Goal: Task Accomplishment & Management: Complete application form

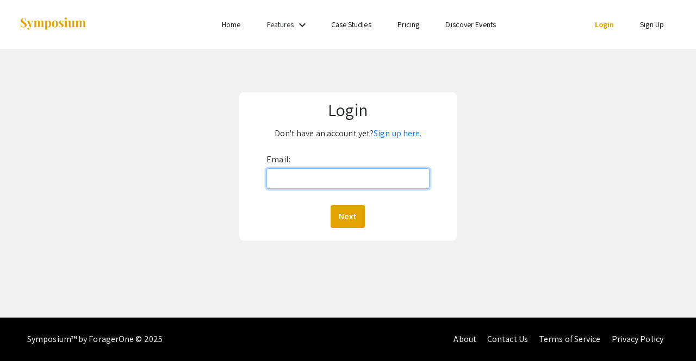
click at [323, 182] on input "Email:" at bounding box center [347, 178] width 163 height 21
type input "mertka01@luther.edu"
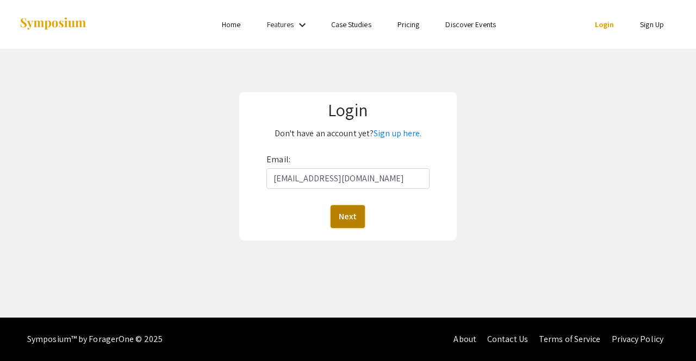
click at [345, 215] on button "Next" at bounding box center [347, 216] width 34 height 23
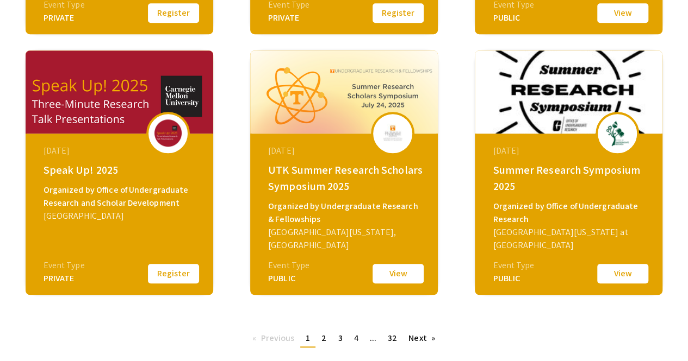
scroll to position [478, 0]
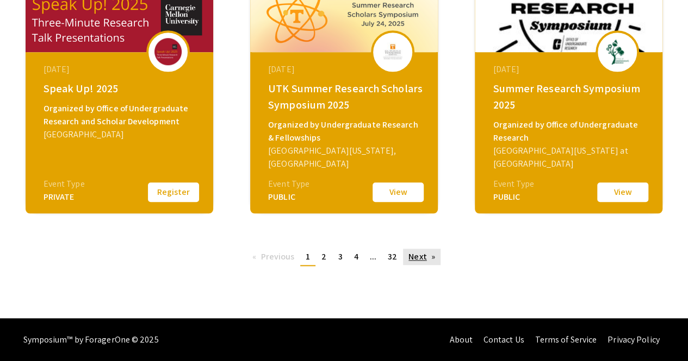
click at [429, 260] on link "Next page" at bounding box center [422, 257] width 38 height 16
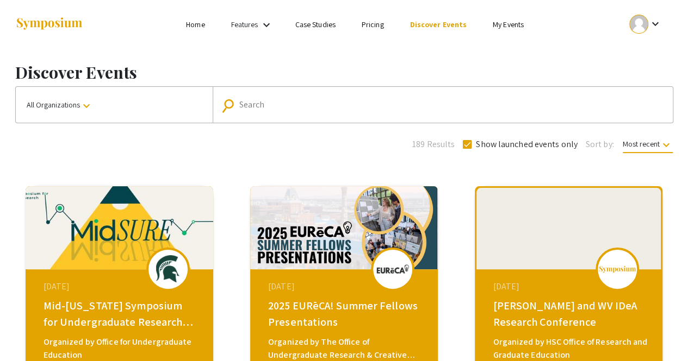
click at [262, 104] on input "Search" at bounding box center [448, 105] width 418 height 10
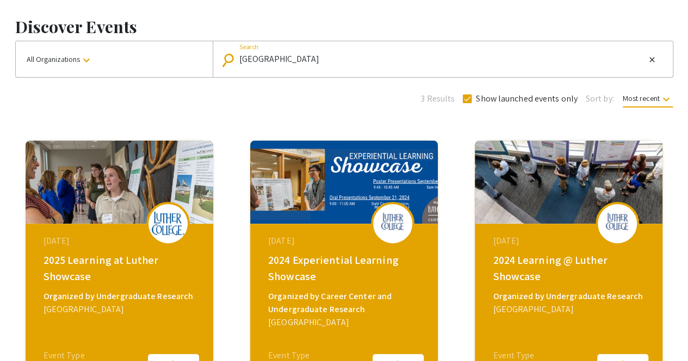
scroll to position [1, 0]
drag, startPoint x: 182, startPoint y: 61, endPoint x: 137, endPoint y: 53, distance: 45.3
click at [137, 53] on div "All Organizations keyboard_arrow_down search luther college Search close" at bounding box center [344, 59] width 658 height 37
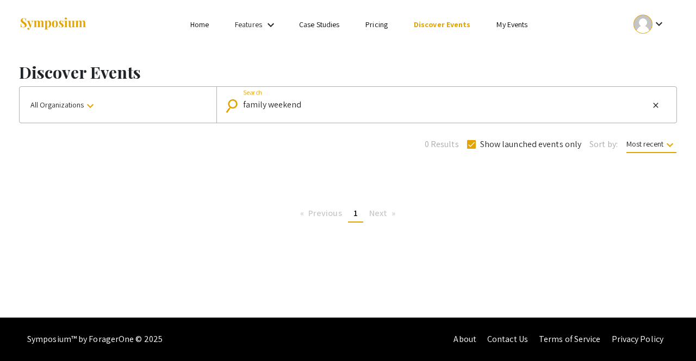
drag, startPoint x: 313, startPoint y: 106, endPoint x: 151, endPoint y: 97, distance: 162.8
click at [151, 97] on div "All Organizations keyboard_arrow_down search family weekend Search close" at bounding box center [348, 104] width 658 height 37
paste input "Experiential Learning Showcase"
type input "Experiential Learning Showcase"
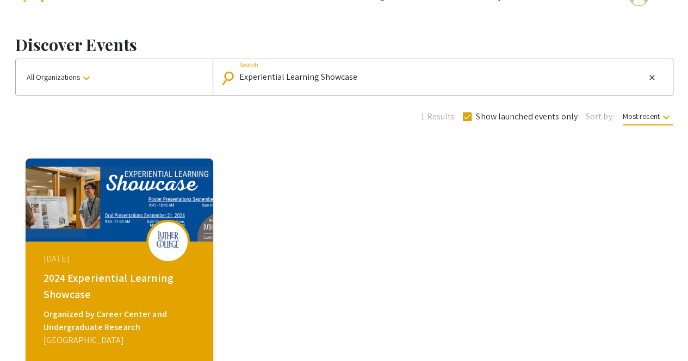
scroll to position [26, 0]
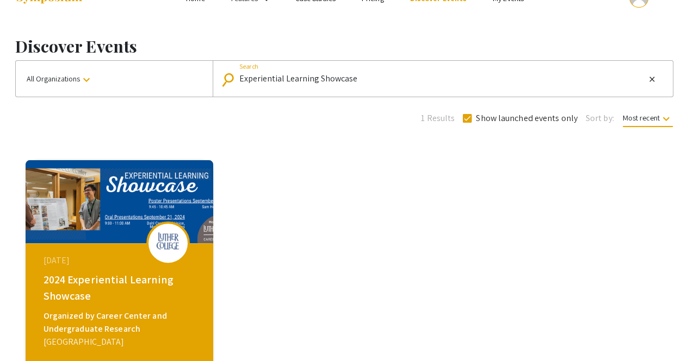
click at [476, 114] on span "Show launched events only" at bounding box center [527, 118] width 102 height 13
click at [467, 123] on input "Show launched events only" at bounding box center [466, 123] width 1 height 1
checkbox input "false"
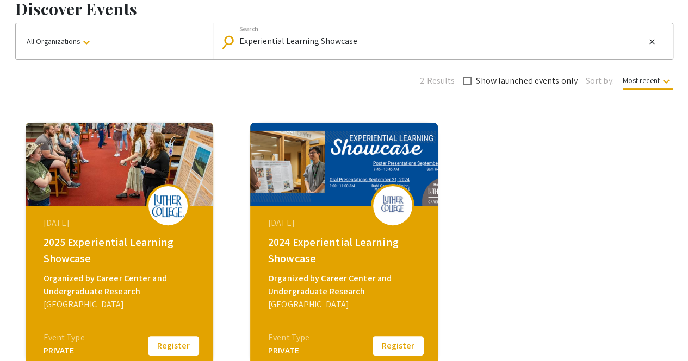
scroll to position [64, 0]
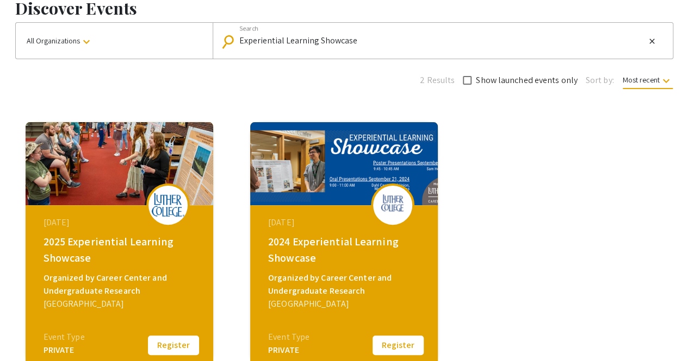
click at [362, 34] on div "Experiential Learning Showcase Search" at bounding box center [441, 40] width 405 height 17
drag, startPoint x: 373, startPoint y: 43, endPoint x: 174, endPoint y: 45, distance: 198.9
click at [174, 45] on div "All Organizations keyboard_arrow_down search Experiential Learning Showcase Sea…" at bounding box center [344, 40] width 658 height 37
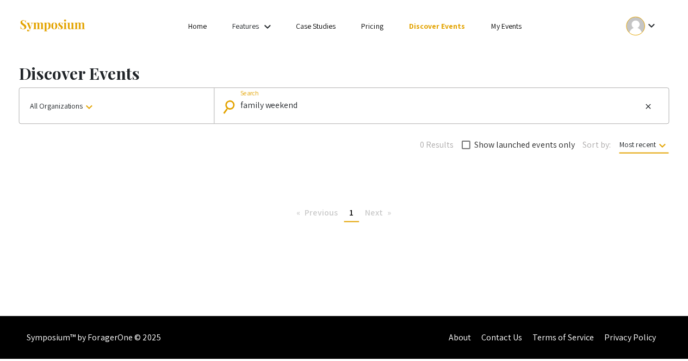
scroll to position [1, 0]
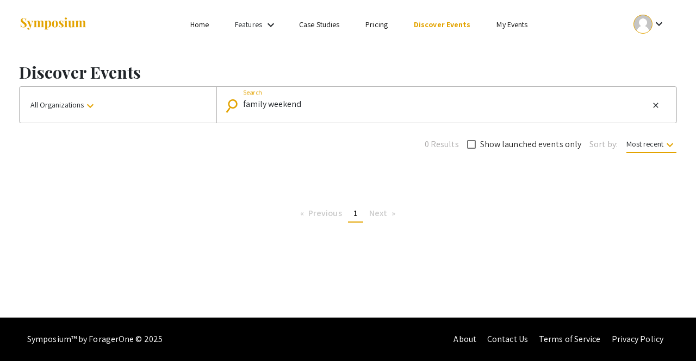
drag, startPoint x: 323, startPoint y: 101, endPoint x: 130, endPoint y: 114, distance: 192.8
click at [130, 114] on div "All Organizations keyboard_arrow_down search family weekend Search close" at bounding box center [348, 104] width 658 height 37
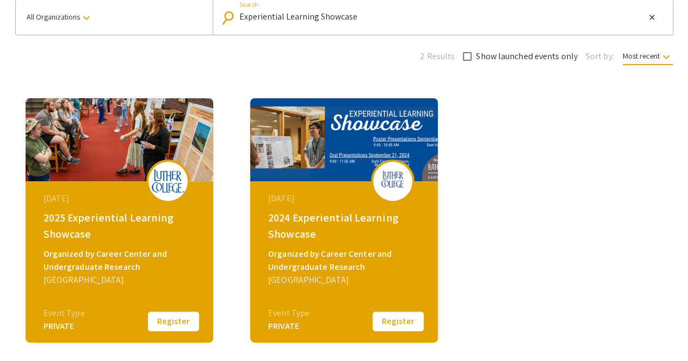
drag, startPoint x: 366, startPoint y: 20, endPoint x: 189, endPoint y: 10, distance: 178.0
click at [189, 10] on div "All Organizations keyboard_arrow_down search Experiential Learning Showcase Sea…" at bounding box center [344, 16] width 658 height 37
type input "p"
type input "[GEOGRAPHIC_DATA]"
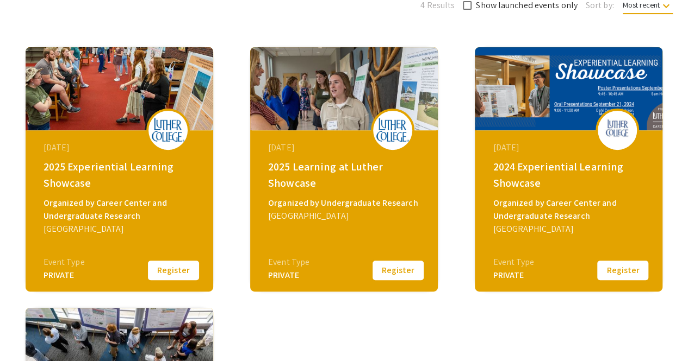
scroll to position [140, 0]
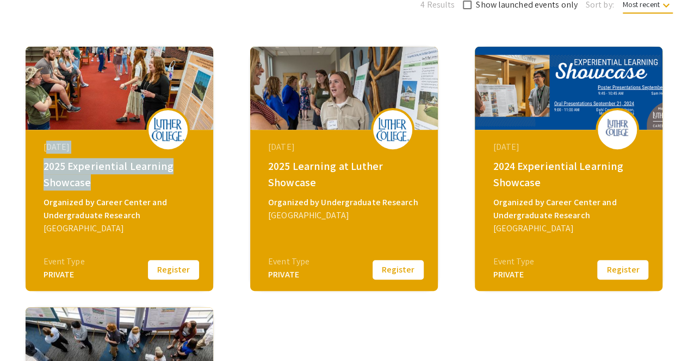
drag, startPoint x: 90, startPoint y: 182, endPoint x: 41, endPoint y: 147, distance: 59.7
click at [41, 147] on div "[DATE] 2025 Experiential Learning Showcase Organized by Career Center and Under…" at bounding box center [120, 198] width 187 height 136
copy div "[DATE] 2025 Experiential Learning Showcase"
click at [229, 183] on div "[DATE] 2025 Experiential Learning Showcase Organized by Career Center and Under…" at bounding box center [119, 169] width 224 height 261
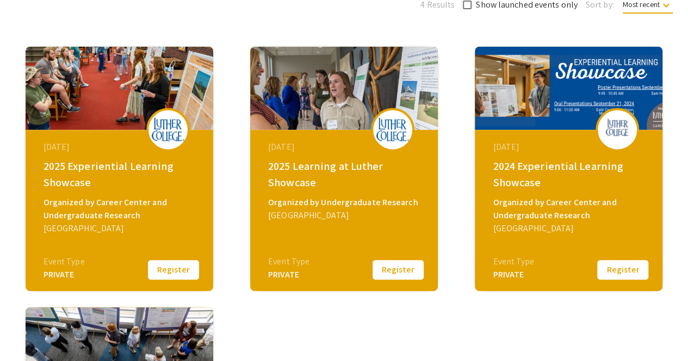
click at [165, 264] on button "Register" at bounding box center [173, 270] width 54 height 23
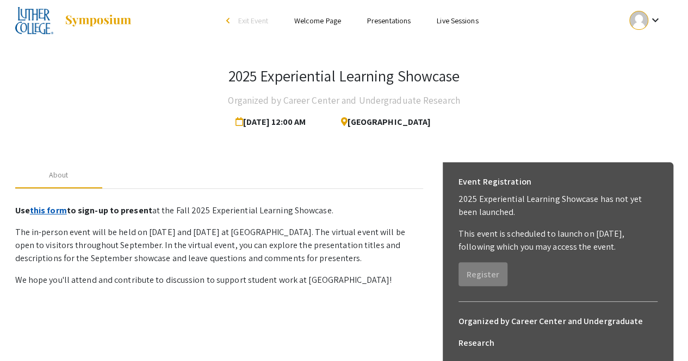
scroll to position [54, 0]
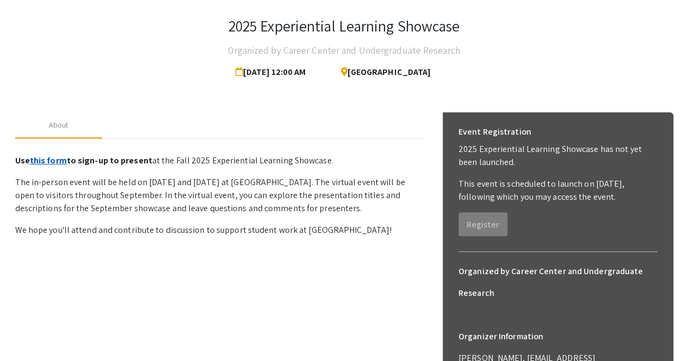
click at [55, 163] on link "this form" at bounding box center [48, 160] width 37 height 11
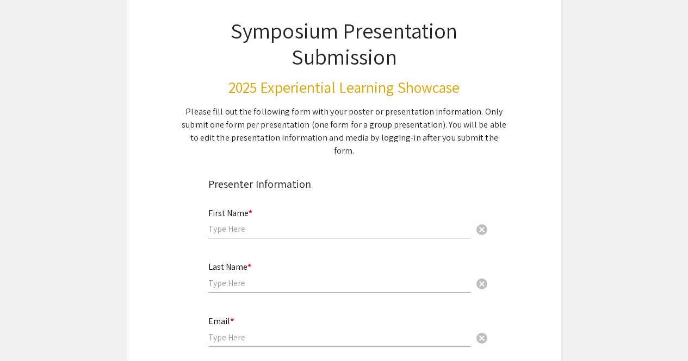
scroll to position [70, 0]
click at [252, 222] on input "text" at bounding box center [339, 227] width 263 height 11
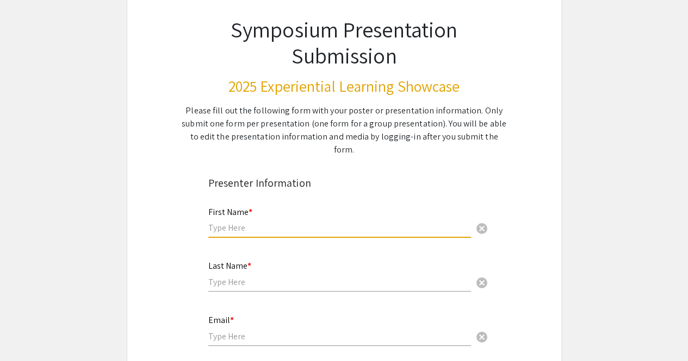
scroll to position [92, 0]
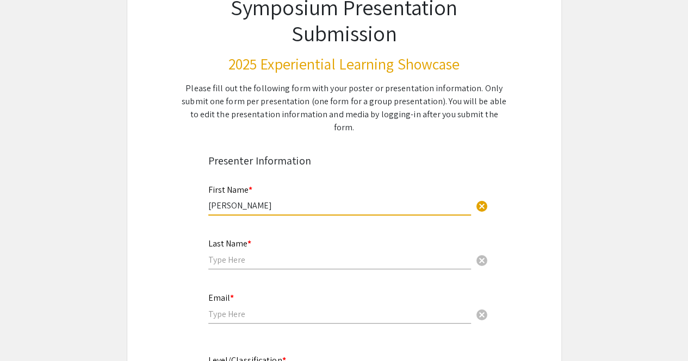
type input "Kathryn"
click at [216, 254] on input "text" at bounding box center [339, 259] width 263 height 11
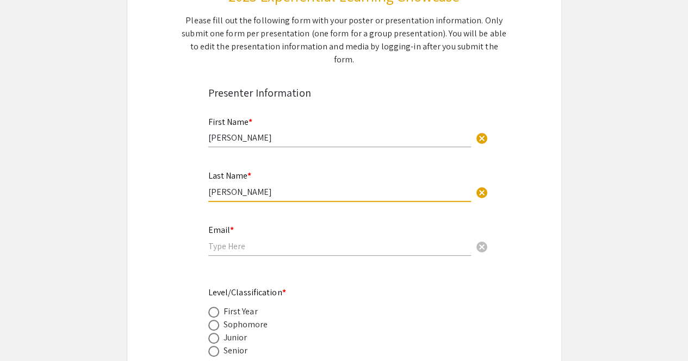
scroll to position [159, 0]
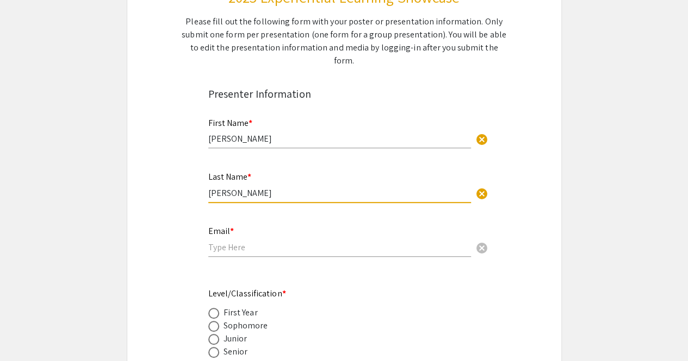
type input "Merten"
click at [226, 242] on div "Email * cancel" at bounding box center [339, 236] width 263 height 41
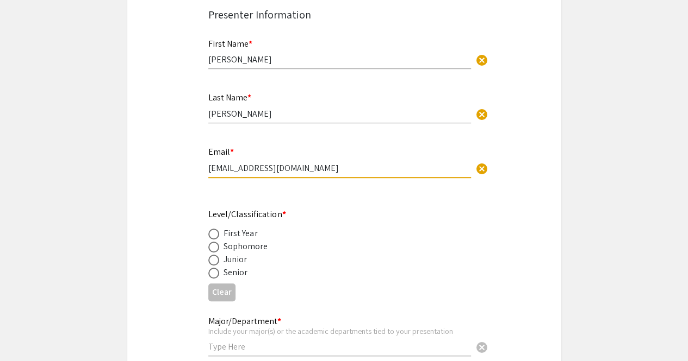
scroll to position [240, 0]
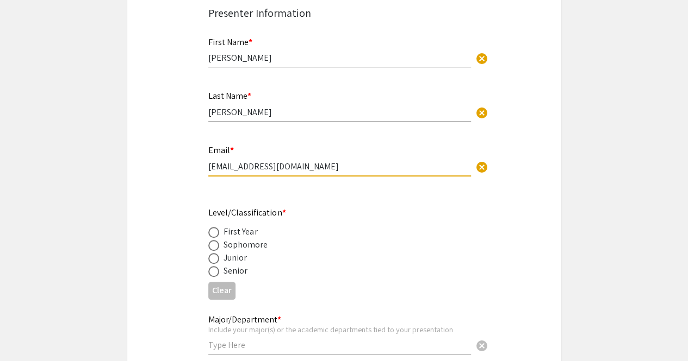
type input "mertka01@luther.edu"
click at [220, 266] on label at bounding box center [215, 271] width 15 height 11
click at [219, 266] on input "radio" at bounding box center [213, 271] width 11 height 11
radio input "true"
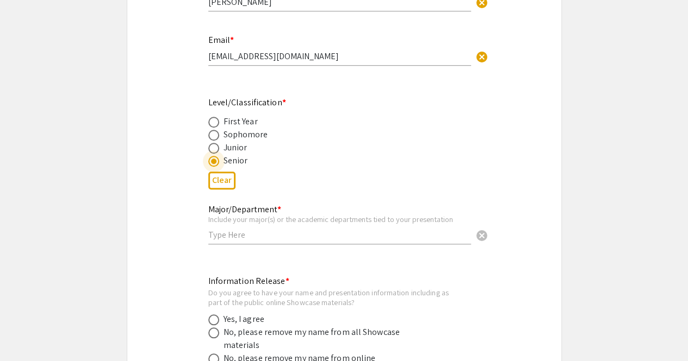
scroll to position [351, 0]
click at [229, 229] on input "text" at bounding box center [339, 234] width 263 height 11
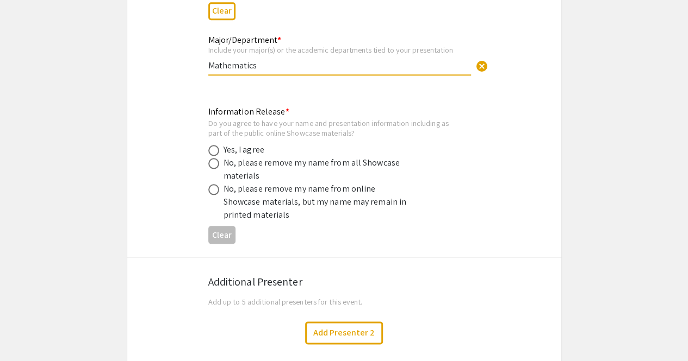
scroll to position [521, 0]
type input "Mathematics"
click at [215, 145] on span at bounding box center [213, 150] width 11 height 11
click at [215, 145] on input "radio" at bounding box center [213, 150] width 11 height 11
radio input "true"
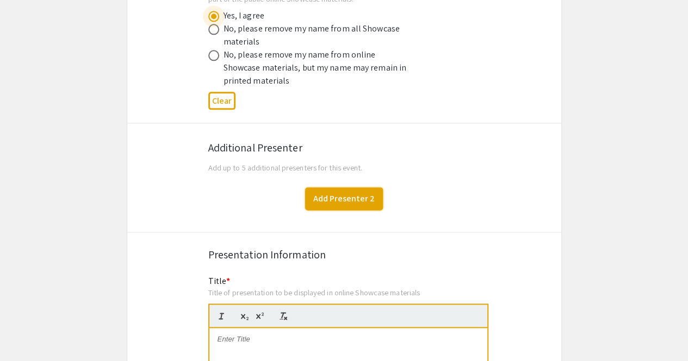
click at [359, 189] on button "Add Presenter 2" at bounding box center [344, 199] width 78 height 23
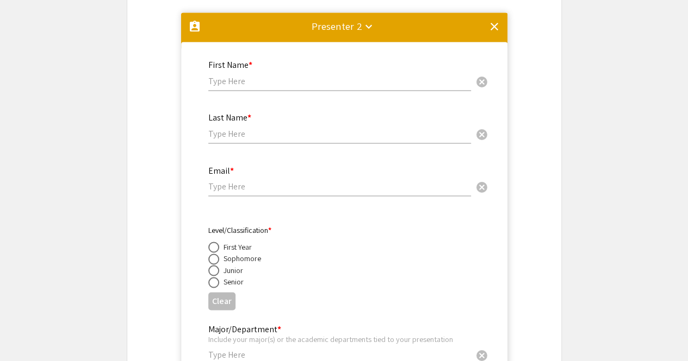
scroll to position [764, 0]
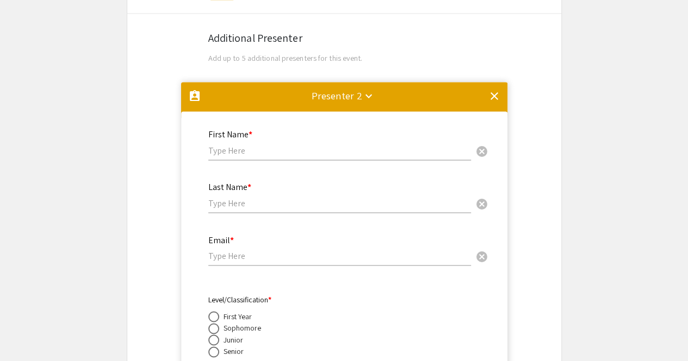
click at [240, 145] on input "text" at bounding box center [339, 150] width 263 height 11
paste input "Elijah Miller"
click at [222, 145] on input "Elijah Miller" at bounding box center [339, 150] width 263 height 11
type input "Elijah"
click at [244, 198] on input "text" at bounding box center [339, 203] width 263 height 11
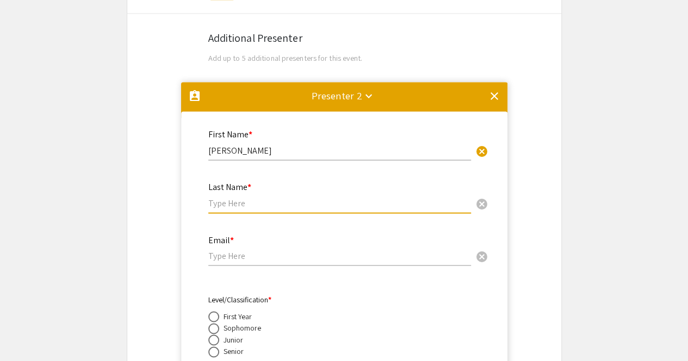
paste input "Miller"
type input "Miller"
click at [230, 251] on input "email" at bounding box center [339, 256] width 263 height 11
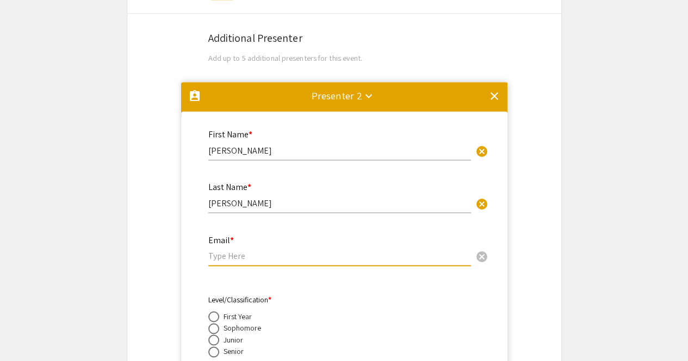
paste input "millel08@luther.edu"
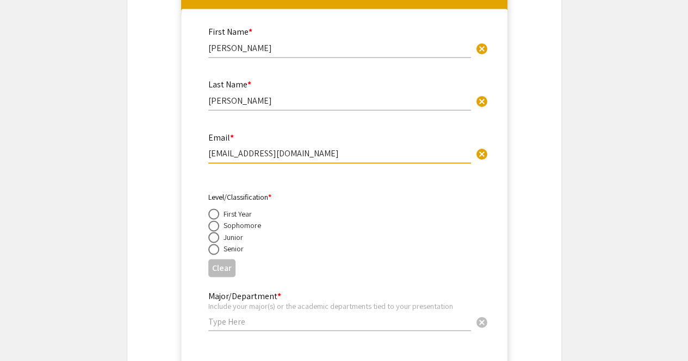
scroll to position [867, 0]
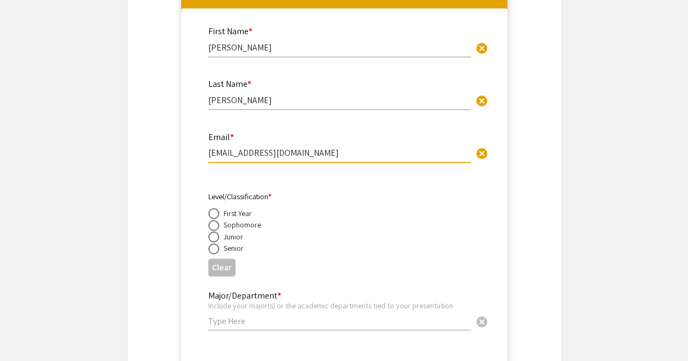
type input "millel08@luther.edu"
click at [216, 232] on span at bounding box center [213, 237] width 11 height 11
click at [216, 232] on input "radio" at bounding box center [213, 237] width 11 height 11
radio input "true"
click at [177, 227] on mat-accordion "assignment_ind Presenter 2 keyboard_arrow_down clear First Name * Elijah cancel…" at bounding box center [344, 230] width 434 height 513
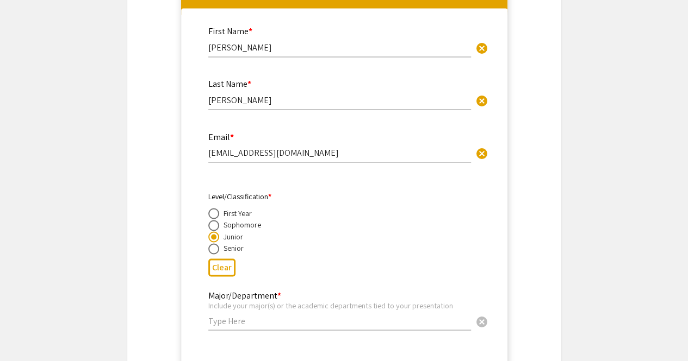
scroll to position [1013, 0]
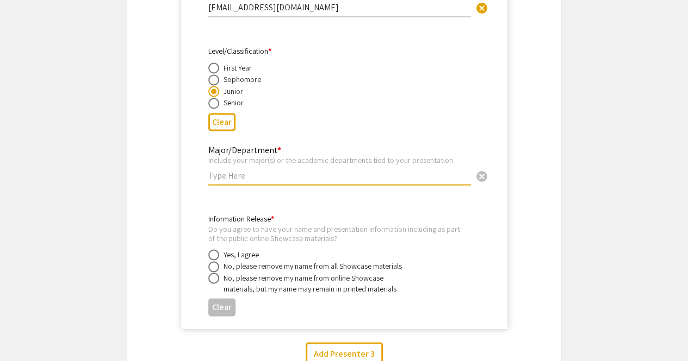
click at [239, 170] on input "text" at bounding box center [339, 175] width 263 height 11
type input "Mathematics"
click at [154, 221] on mat-accordion "assignment_ind Presenter 2 keyboard_arrow_down clear First Name * Elijah cancel…" at bounding box center [344, 85] width 434 height 513
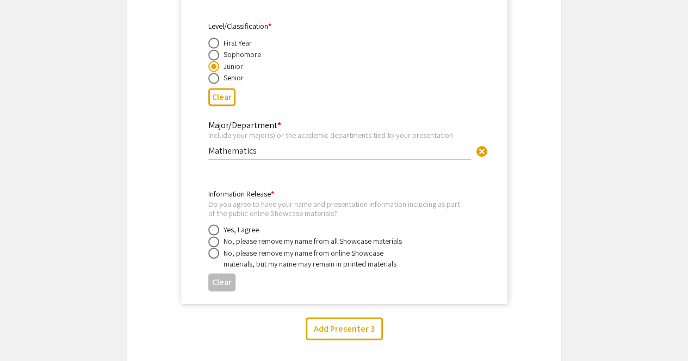
scroll to position [1038, 0]
click at [159, 240] on mat-accordion "assignment_ind Presenter 2 keyboard_arrow_down clear First Name * Elijah cancel…" at bounding box center [344, 60] width 434 height 513
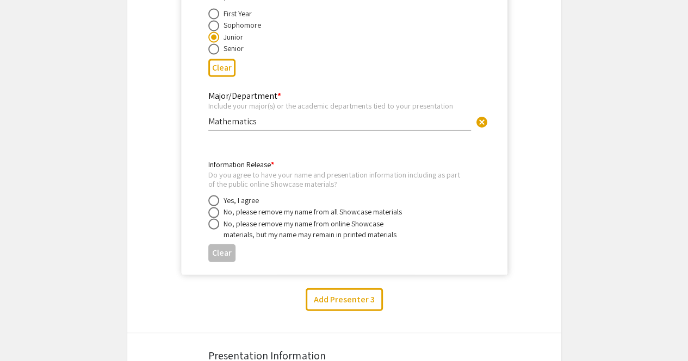
scroll to position [1067, 0]
click at [214, 195] on span at bounding box center [213, 200] width 11 height 11
click at [214, 195] on input "radio" at bounding box center [213, 200] width 11 height 11
radio input "true"
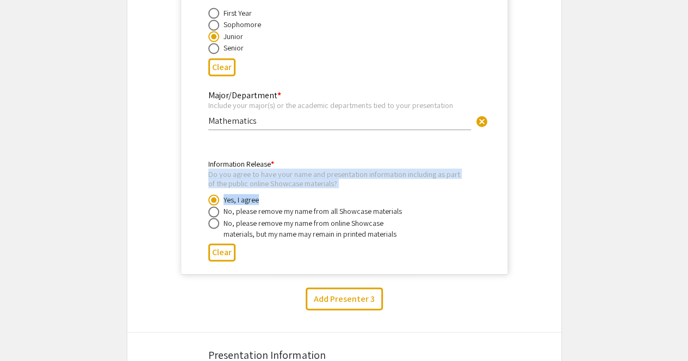
drag, startPoint x: 207, startPoint y: 158, endPoint x: 346, endPoint y: 176, distance: 139.7
click at [346, 176] on mat-card-content "First Name * Elijah cancel This field is required. Last Name * Miller cancel Th…" at bounding box center [344, 45] width 309 height 442
click at [341, 170] on div "Do you agree to have your name and presentation information including as part o…" at bounding box center [336, 179] width 257 height 19
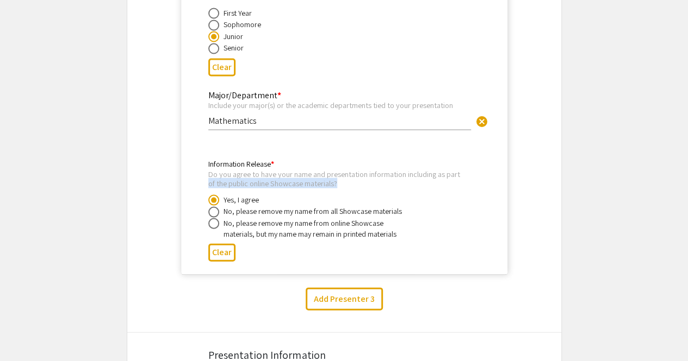
drag, startPoint x: 340, startPoint y: 170, endPoint x: 198, endPoint y: 167, distance: 142.4
click at [198, 167] on mat-card-content "First Name * Elijah cancel This field is required. Last Name * Miller cancel Th…" at bounding box center [344, 45] width 309 height 442
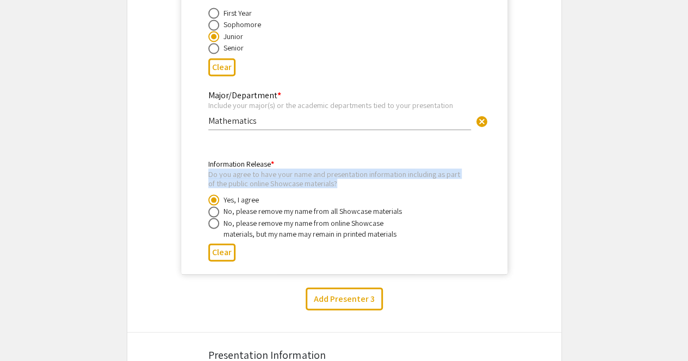
drag, startPoint x: 208, startPoint y: 161, endPoint x: 353, endPoint y: 171, distance: 146.0
click at [353, 171] on div "Do you agree to have your name and presentation information including as part o…" at bounding box center [336, 179] width 257 height 19
copy div "Do you agree to have your name and presentation information including as part o…"
click at [295, 170] on div "Do you agree to have your name and presentation information including as part o…" at bounding box center [336, 179] width 257 height 19
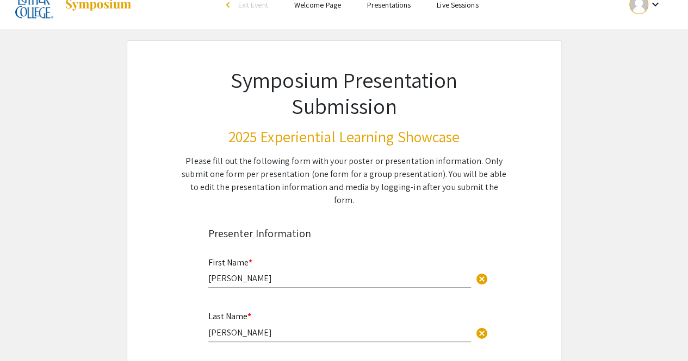
scroll to position [0, 0]
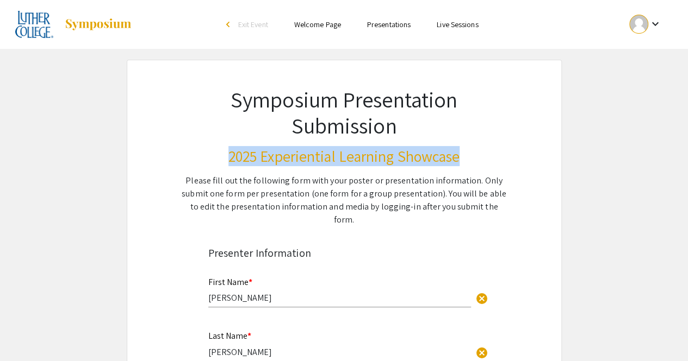
drag, startPoint x: 227, startPoint y: 159, endPoint x: 461, endPoint y: 148, distance: 234.0
click at [461, 148] on h3 "2025 Experiential Learning Showcase" at bounding box center [344, 156] width 328 height 18
copy h3 "2025 Experiential Learning Showcase"
click at [327, 156] on h3 "2025 Experiential Learning Showcase" at bounding box center [344, 156] width 328 height 18
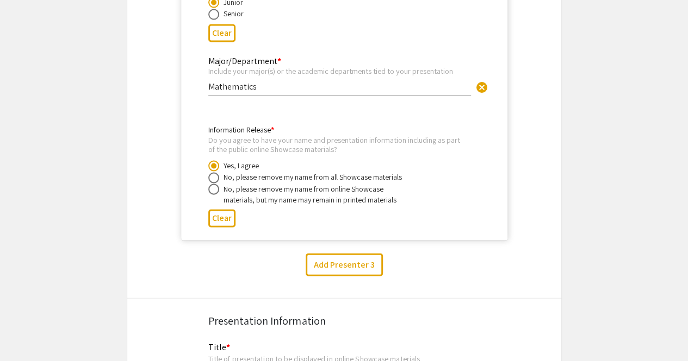
scroll to position [1103, 0]
click at [318, 258] on button "Add Presenter 3" at bounding box center [343, 264] width 77 height 23
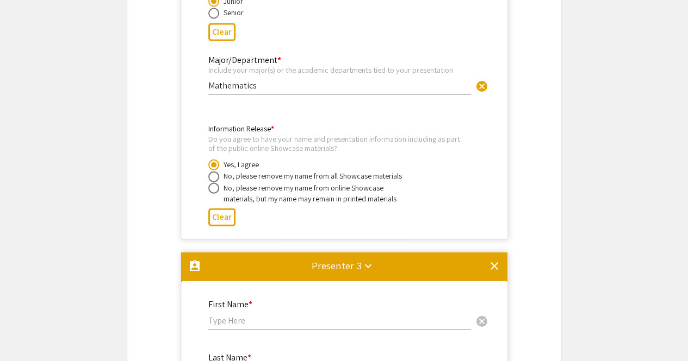
scroll to position [1341, 0]
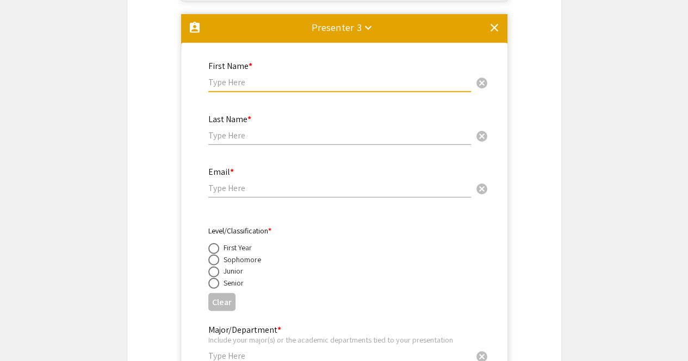
click at [222, 77] on input "text" at bounding box center [339, 82] width 263 height 11
paste input "Elliott Stuenkel"
type input "Elliott"
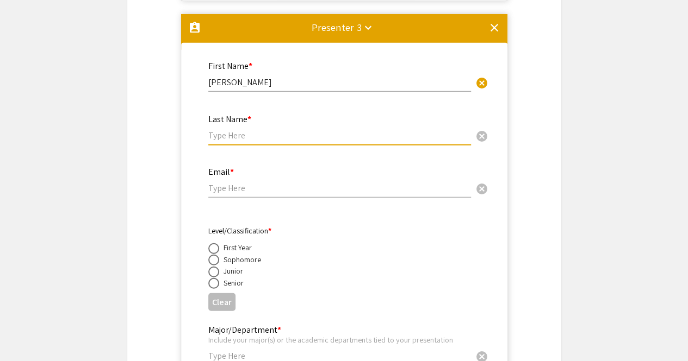
click at [238, 130] on input "text" at bounding box center [339, 135] width 263 height 11
paste input "Stuenkel"
type input "Stuenkel"
click at [235, 183] on input "email" at bounding box center [339, 188] width 263 height 11
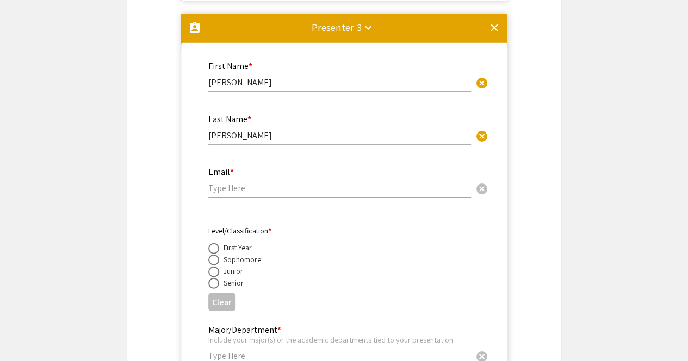
paste input "stueel01@luther.edu"
type input "stueel01@luther.edu"
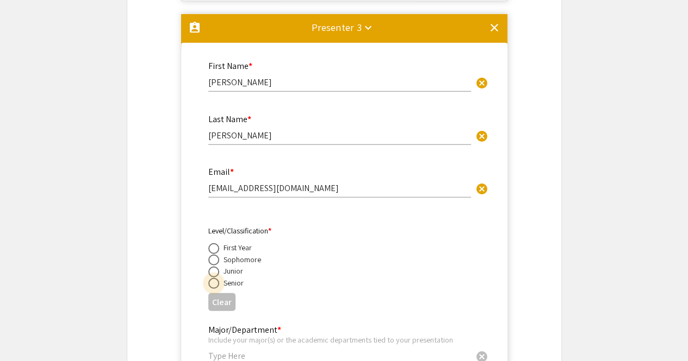
click at [215, 278] on span at bounding box center [213, 283] width 11 height 11
click at [215, 278] on input "radio" at bounding box center [213, 283] width 11 height 11
radio input "true"
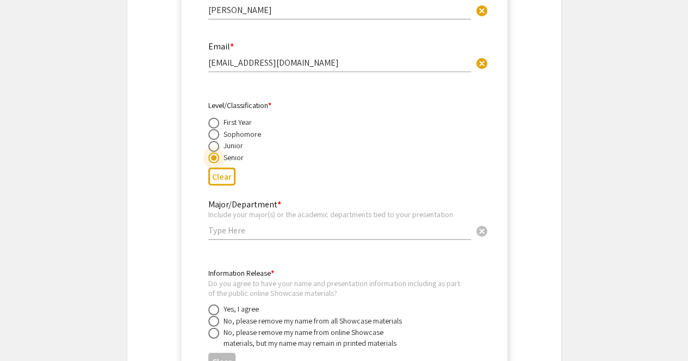
scroll to position [1467, 0]
click at [251, 224] on input "text" at bounding box center [339, 229] width 263 height 11
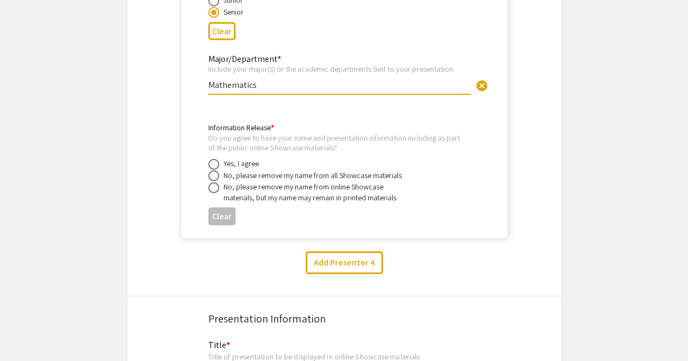
scroll to position [1613, 0]
type input "Mathematics"
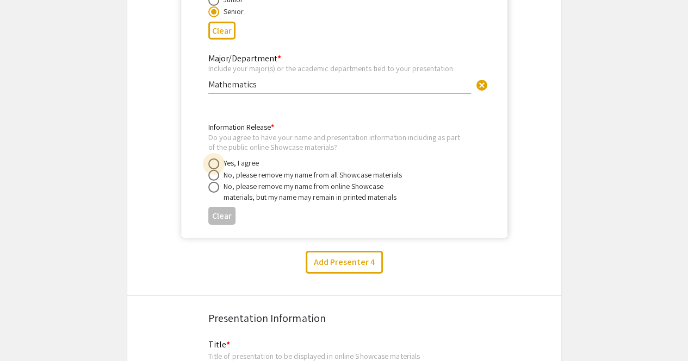
click at [210, 159] on span at bounding box center [213, 164] width 11 height 11
click at [210, 159] on input "radio" at bounding box center [213, 164] width 11 height 11
radio input "true"
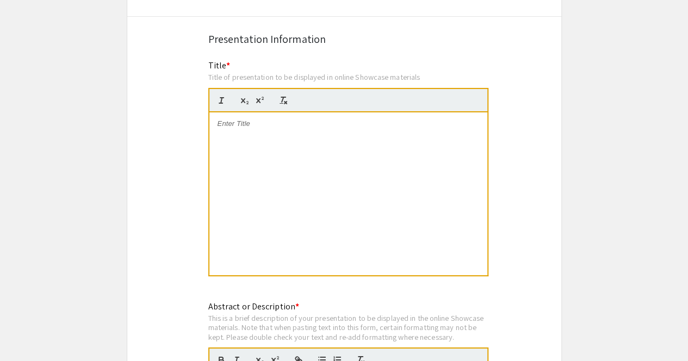
scroll to position [1893, 0]
click at [278, 190] on div at bounding box center [348, 193] width 278 height 163
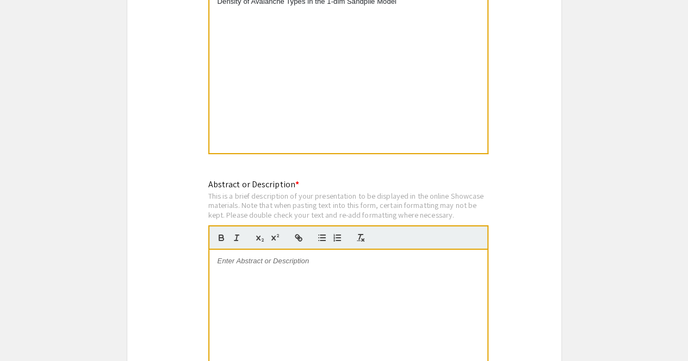
scroll to position [2097, 0]
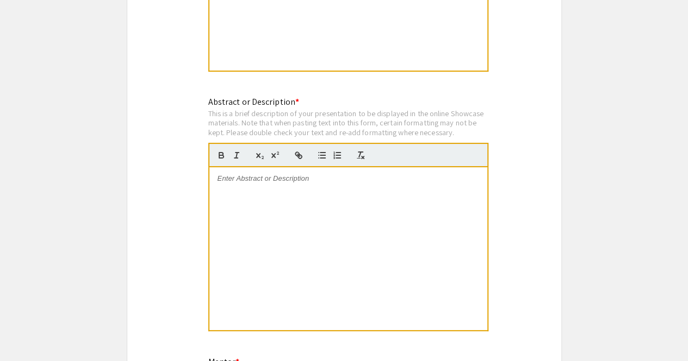
click at [254, 186] on div at bounding box center [348, 248] width 278 height 163
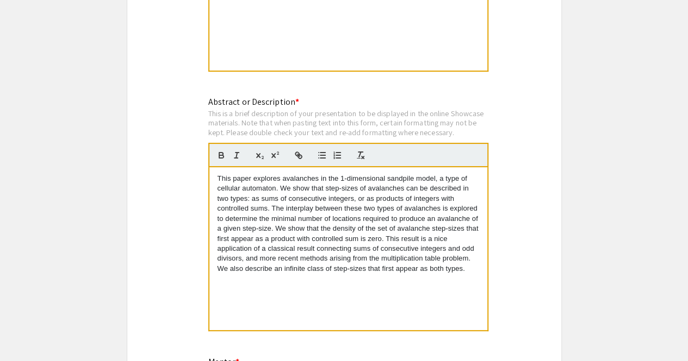
scroll to position [0, 0]
drag, startPoint x: 279, startPoint y: 164, endPoint x: 195, endPoint y: 160, distance: 84.3
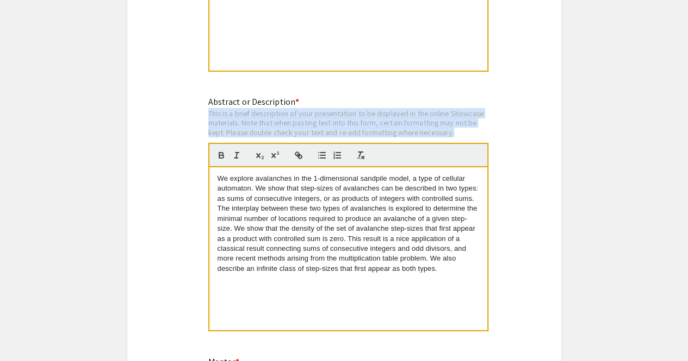
drag, startPoint x: 459, startPoint y: 117, endPoint x: 188, endPoint y: 98, distance: 272.4
click at [243, 109] on div "This is a brief description of your presentation to be displayed in the online …" at bounding box center [348, 123] width 280 height 29
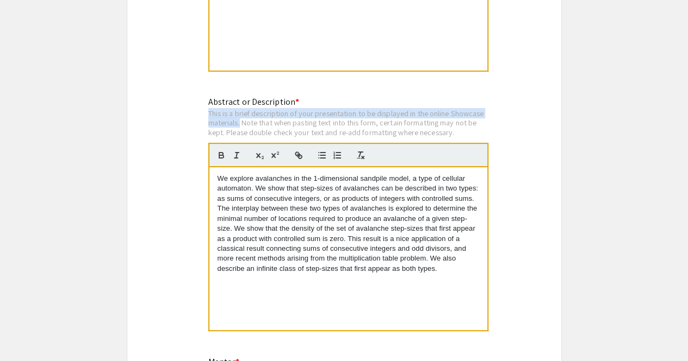
drag, startPoint x: 240, startPoint y: 109, endPoint x: 189, endPoint y: 99, distance: 52.5
copy div "This is a brief description of your presentation to be displayed in the online …"
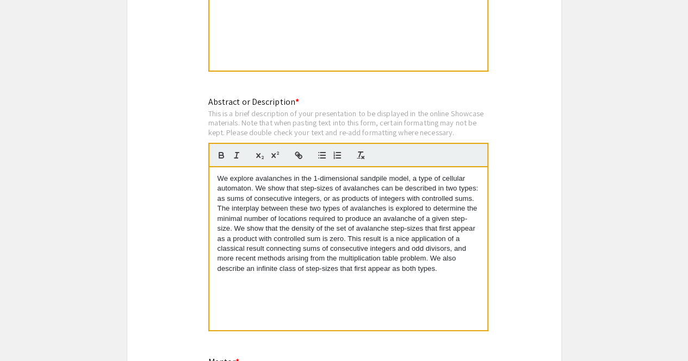
click at [267, 114] on div "This is a brief description of your presentation to be displayed in the online …" at bounding box center [348, 123] width 280 height 29
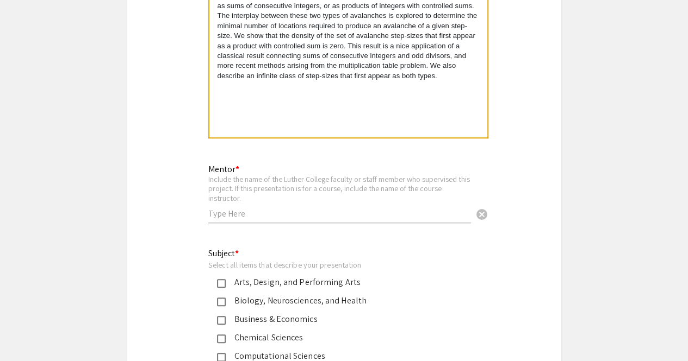
scroll to position [2301, 0]
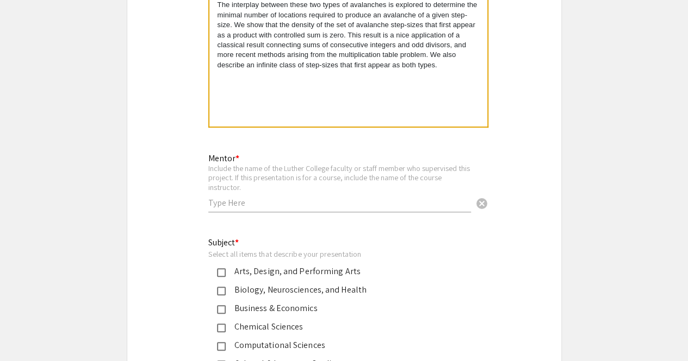
click at [327, 197] on input "text" at bounding box center [339, 202] width 263 height 11
paste input "Michael Johnson"
type input "Michael Johnson"
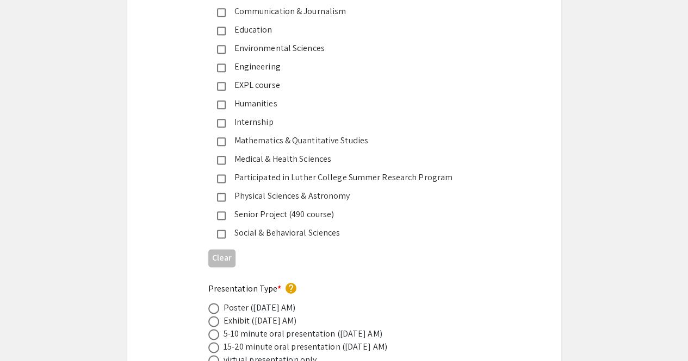
scroll to position [2673, 0]
click at [226, 133] on div "Mathematics & Quantitative Studies" at bounding box center [340, 139] width 228 height 13
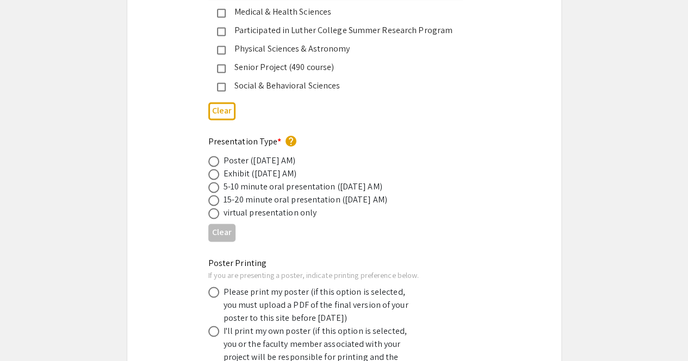
scroll to position [2820, 0]
click at [217, 155] on span at bounding box center [213, 160] width 11 height 11
click at [217, 155] on input "radio" at bounding box center [213, 160] width 11 height 11
radio input "true"
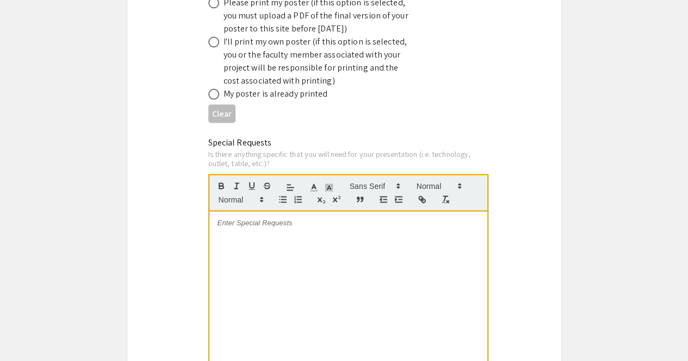
scroll to position [3108, 0]
click at [158, 207] on div "Special Requests Is there anything specific that you will need for your present…" at bounding box center [344, 264] width 434 height 255
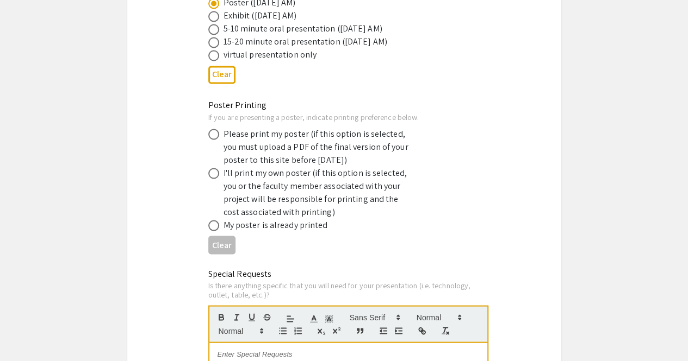
scroll to position [2977, 0]
click at [216, 128] on mat-radio-button at bounding box center [215, 134] width 15 height 13
click at [214, 129] on span at bounding box center [213, 134] width 11 height 11
click at [214, 129] on input "radio" at bounding box center [213, 134] width 11 height 11
radio input "true"
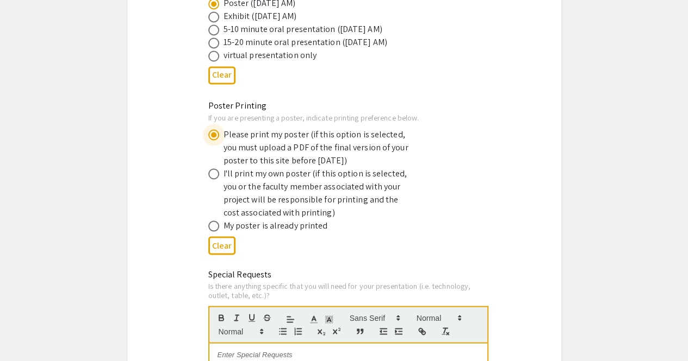
click at [167, 157] on div "Poster Printing If you are presenting a poster, indicate printing preference be…" at bounding box center [344, 179] width 434 height 160
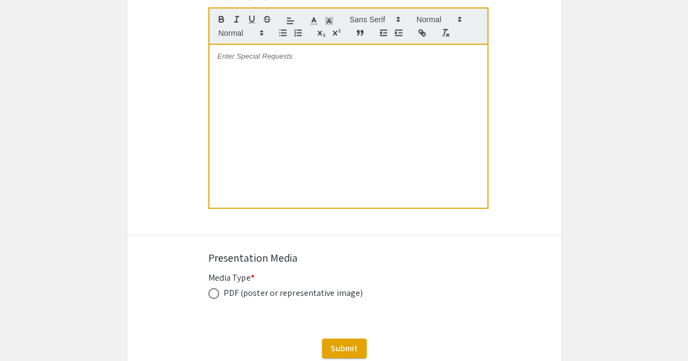
scroll to position [3338, 0]
